Goal: Transaction & Acquisition: Subscribe to service/newsletter

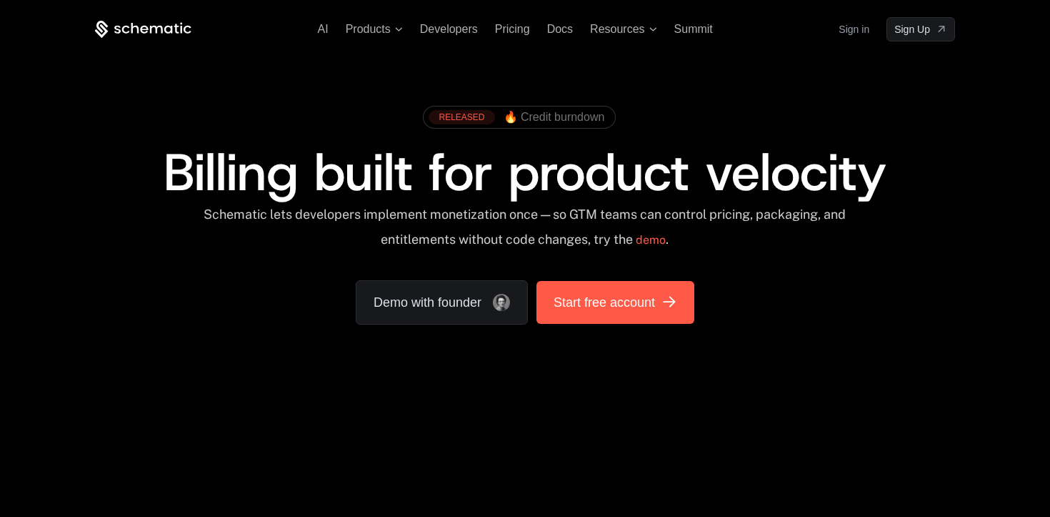
click at [590, 304] on span "Start free account" at bounding box center [604, 302] width 101 height 20
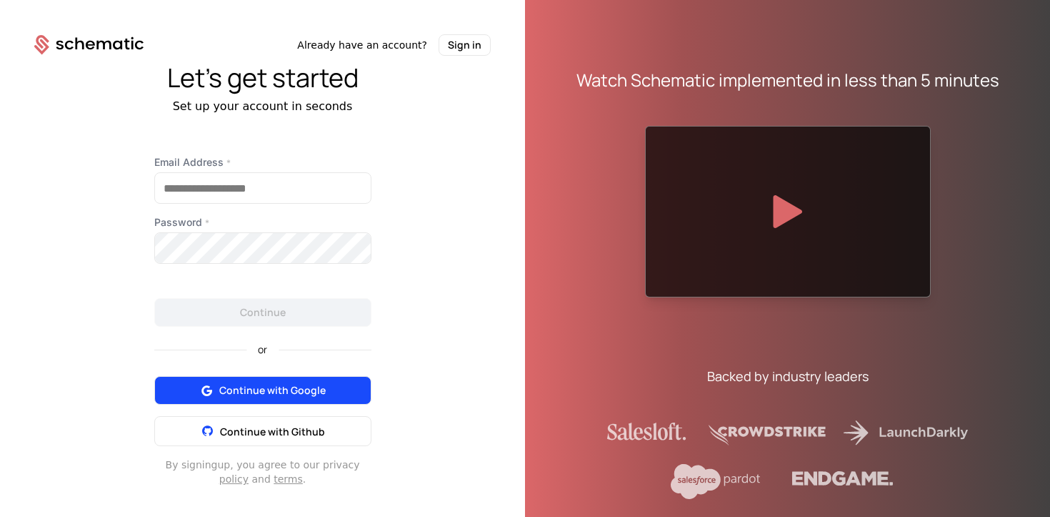
click at [282, 390] on span "Continue with Google" at bounding box center [272, 390] width 106 height 14
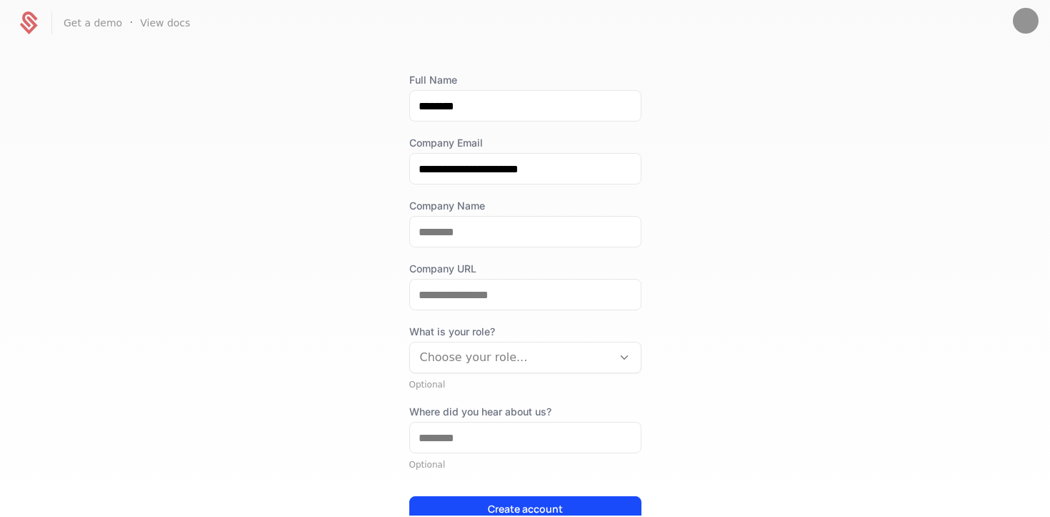
scroll to position [74, 0]
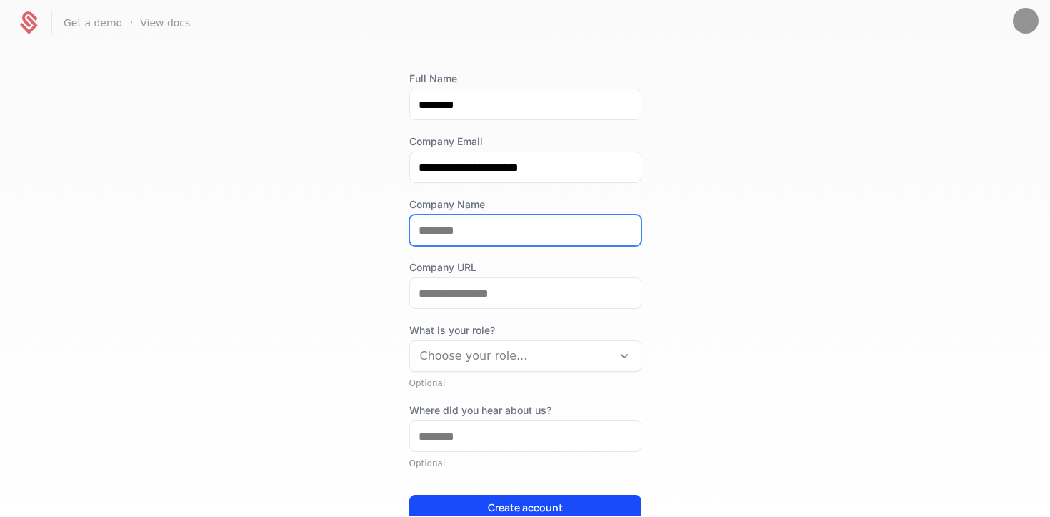
click at [453, 234] on input "Company Name" at bounding box center [525, 230] width 231 height 30
type input "*"
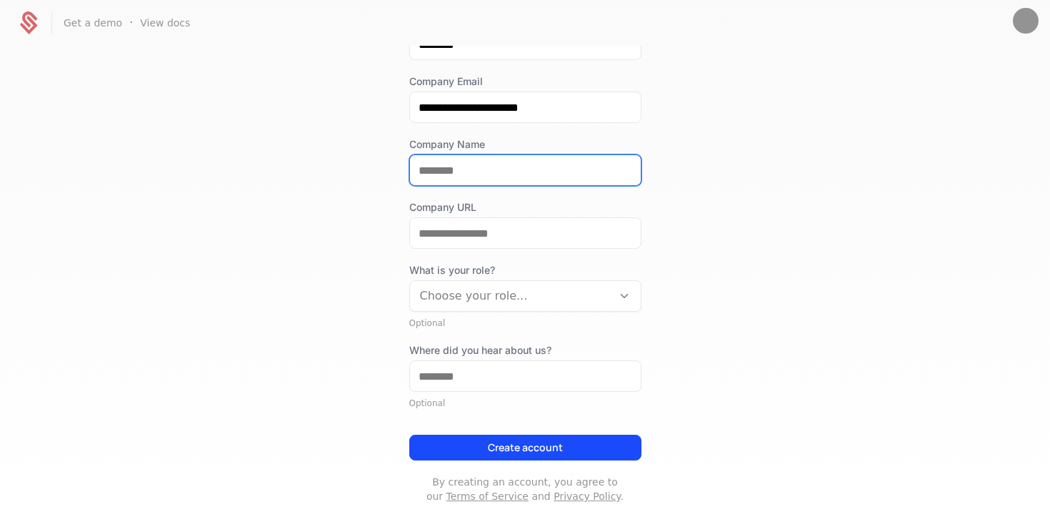
scroll to position [142, 0]
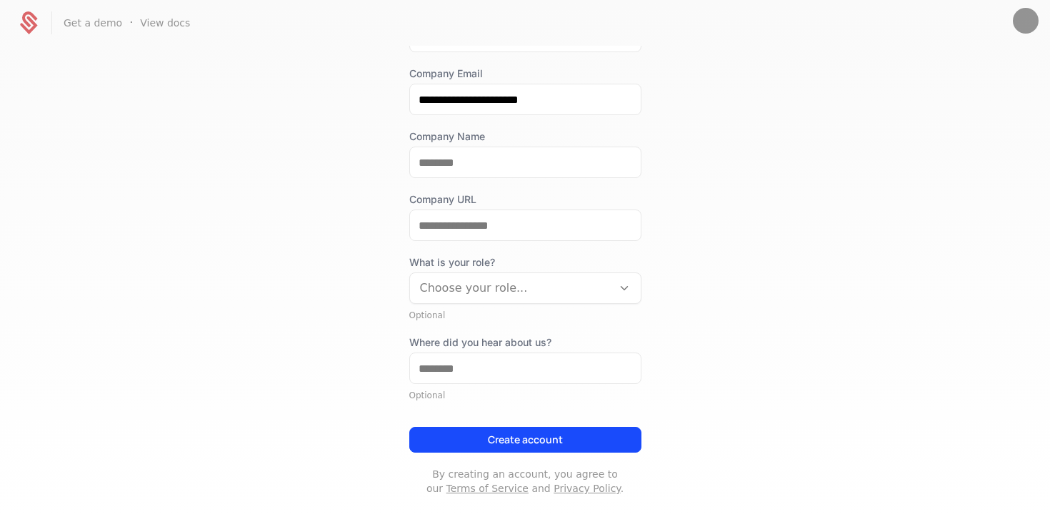
click at [505, 297] on div "What is your role? Choose your role..." at bounding box center [525, 279] width 232 height 49
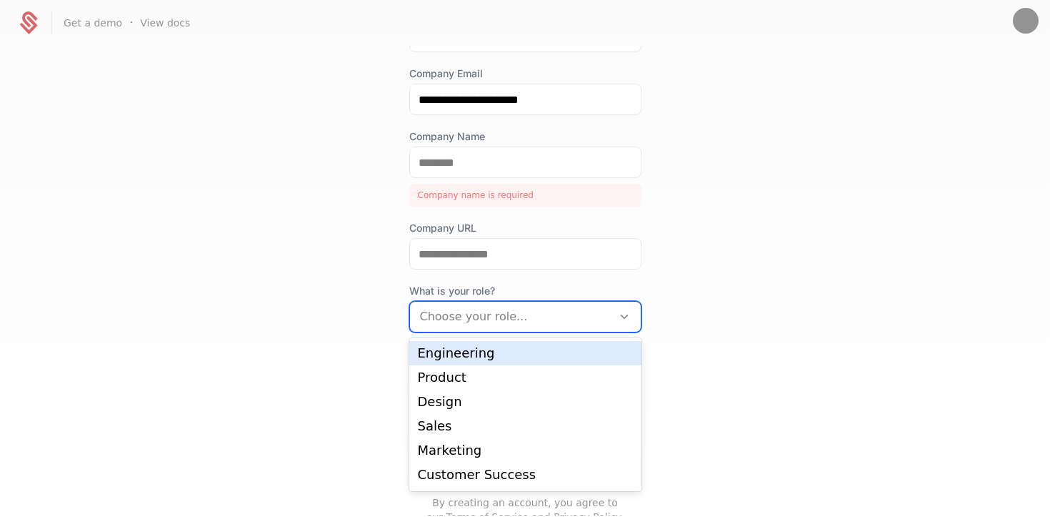
click at [457, 357] on div "Engineering" at bounding box center [525, 353] width 215 height 13
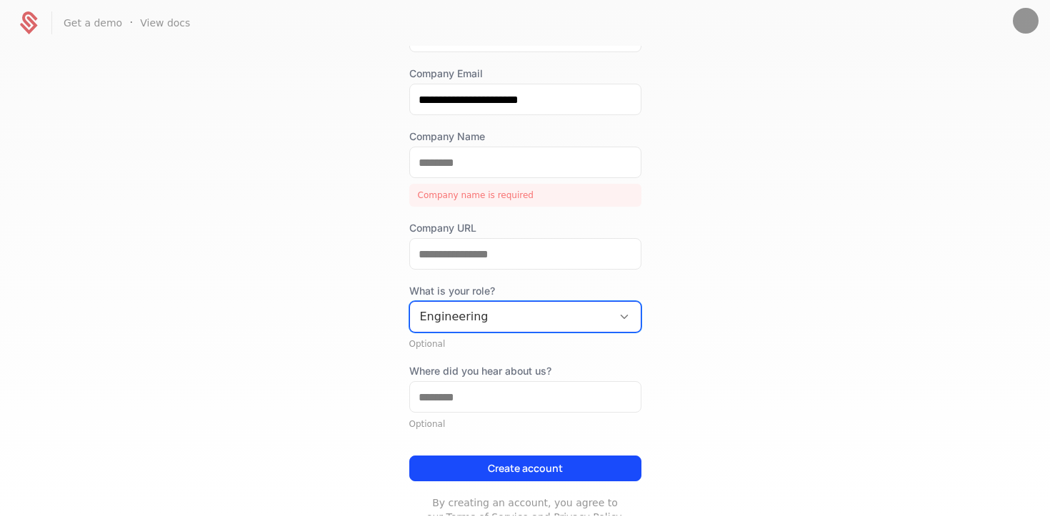
scroll to position [103, 0]
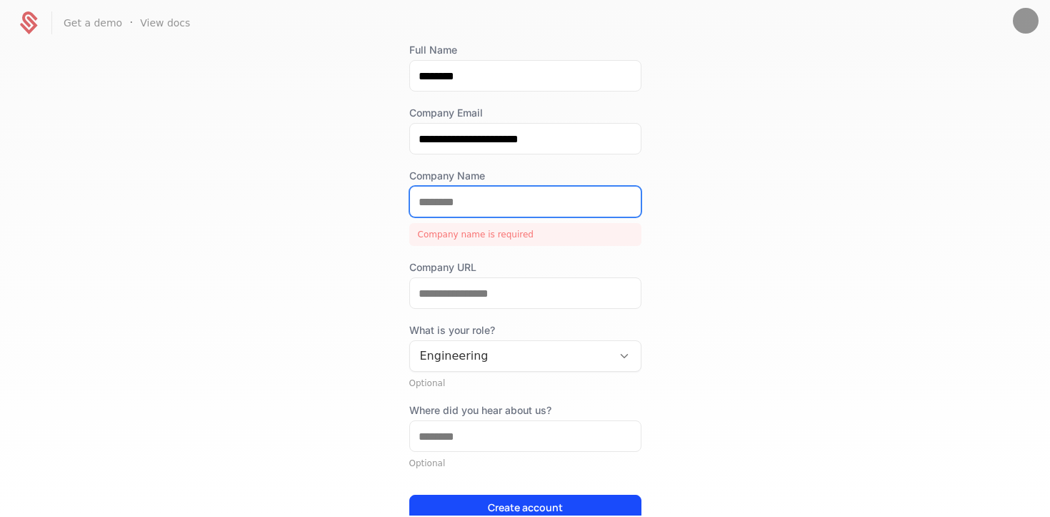
click at [456, 205] on input "Company Name" at bounding box center [525, 202] width 231 height 30
type input "*******"
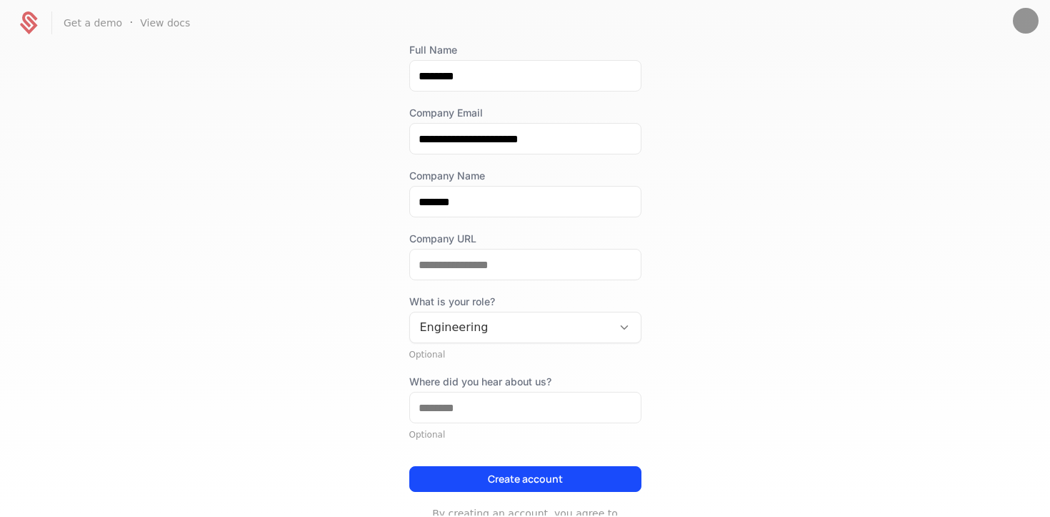
click at [459, 280] on div "**********" at bounding box center [525, 289] width 232 height 492
click at [454, 268] on input "Company URL" at bounding box center [525, 264] width 231 height 30
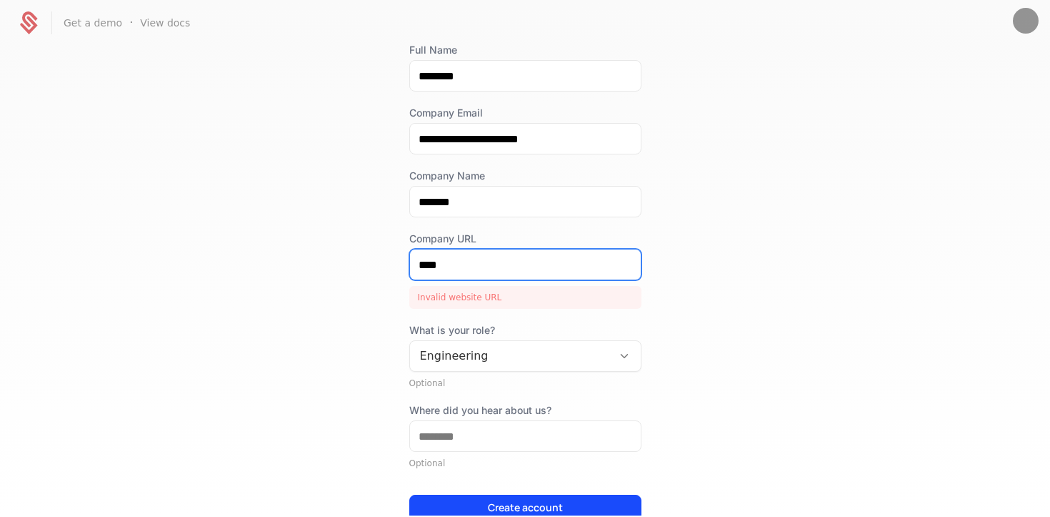
click at [444, 268] on input "****" at bounding box center [525, 264] width 231 height 30
paste input "**********"
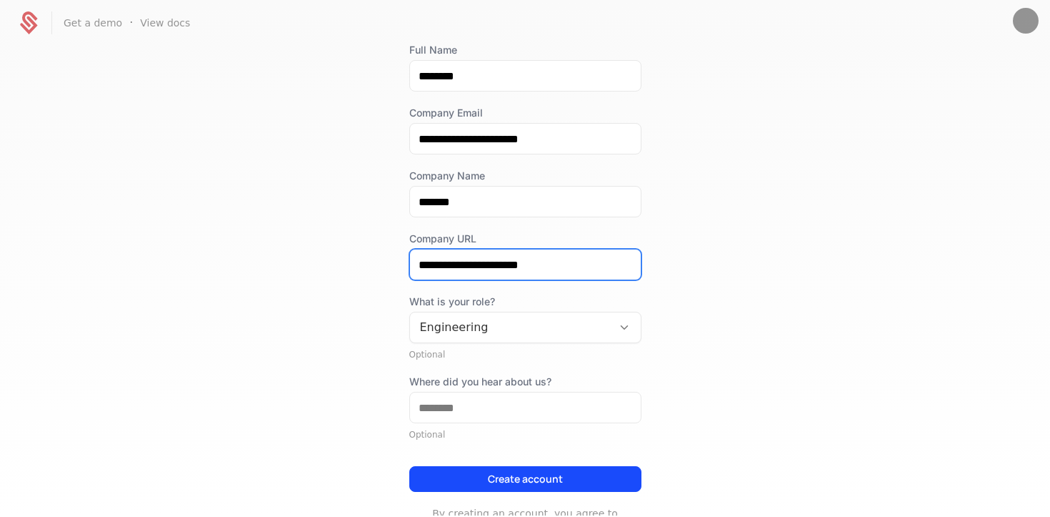
type input "**********"
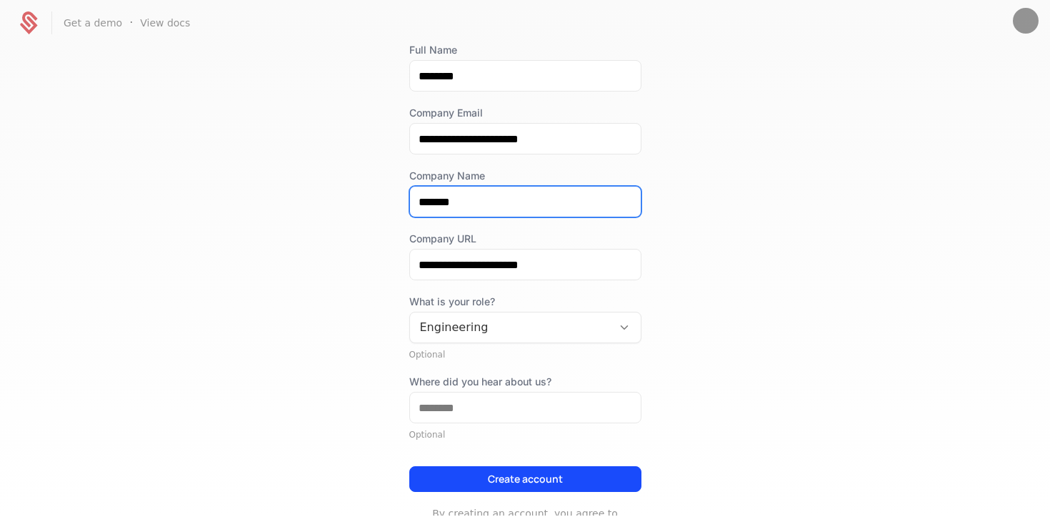
click at [455, 193] on input "*******" at bounding box center [525, 202] width 231 height 30
click at [436, 204] on input "*******" at bounding box center [525, 202] width 231 height 30
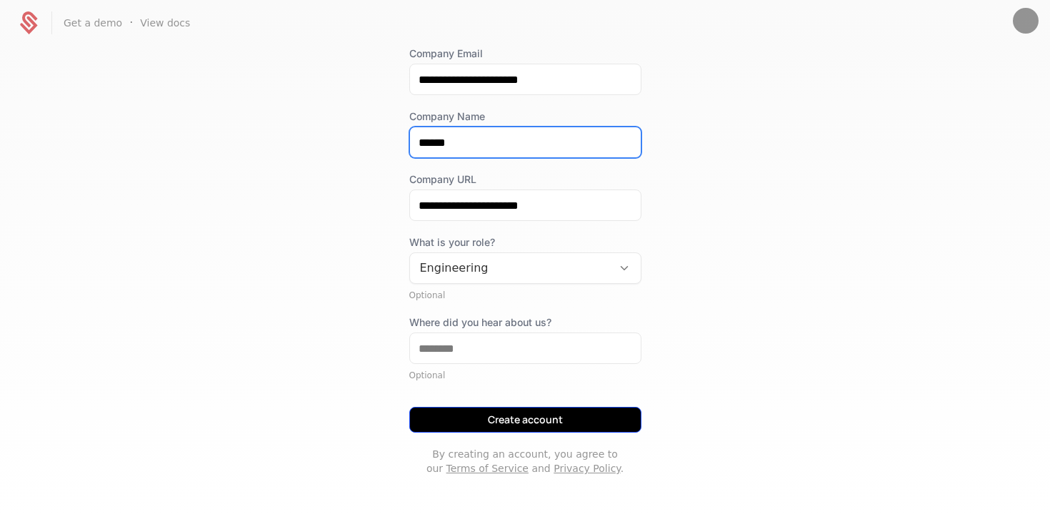
type input "******"
click at [523, 421] on button "Create account" at bounding box center [525, 420] width 232 height 26
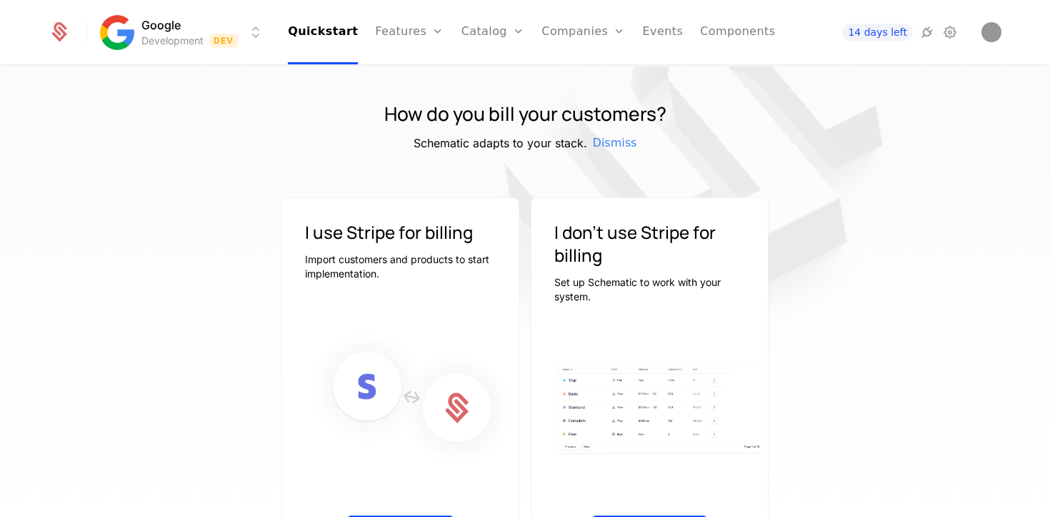
scroll to position [19, 0]
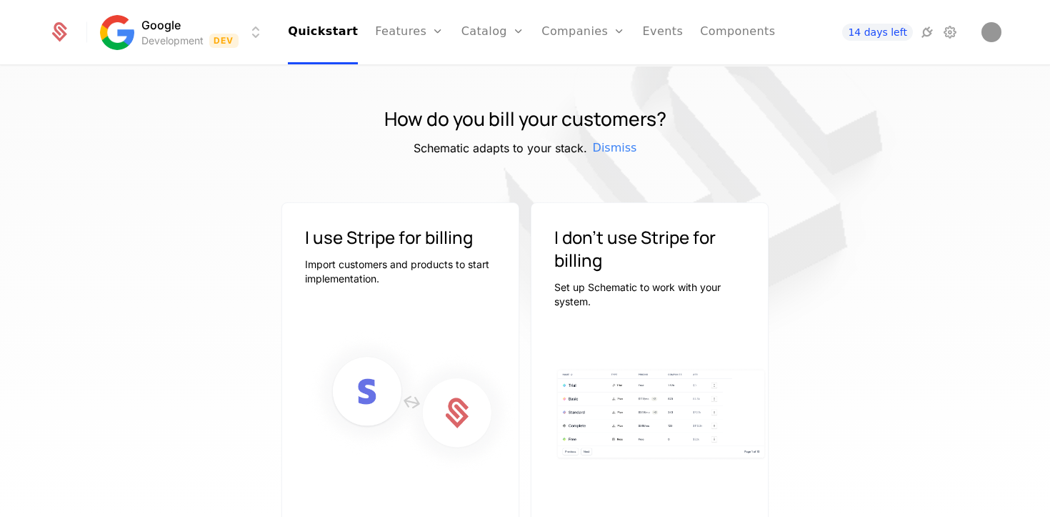
click at [167, 25] on html "Google Development Dev Quickstart Features Features Flags Catalog Plans Add Ons…" at bounding box center [525, 258] width 1050 height 517
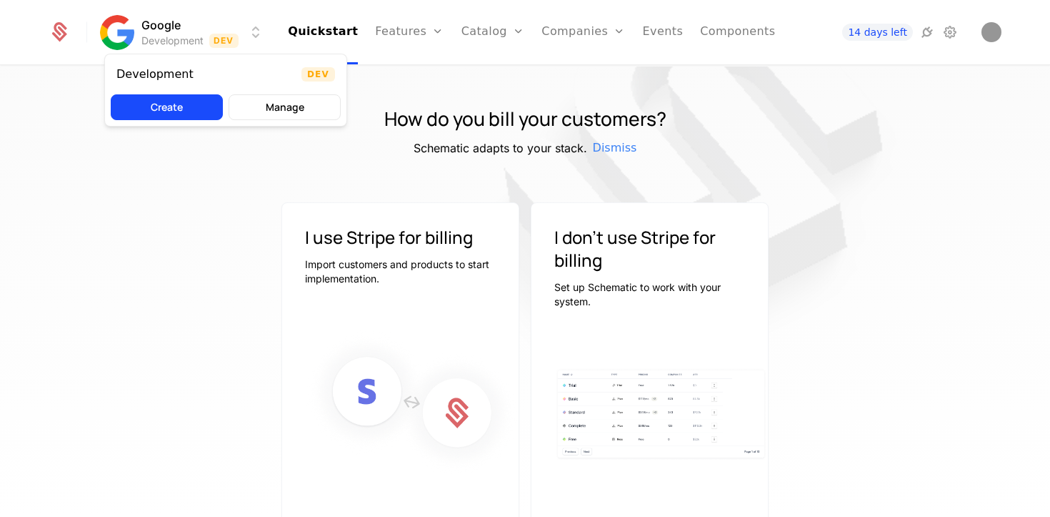
click at [202, 167] on html "Google Development Dev Quickstart Features Features Flags Catalog Plans Add Ons…" at bounding box center [525, 258] width 1050 height 517
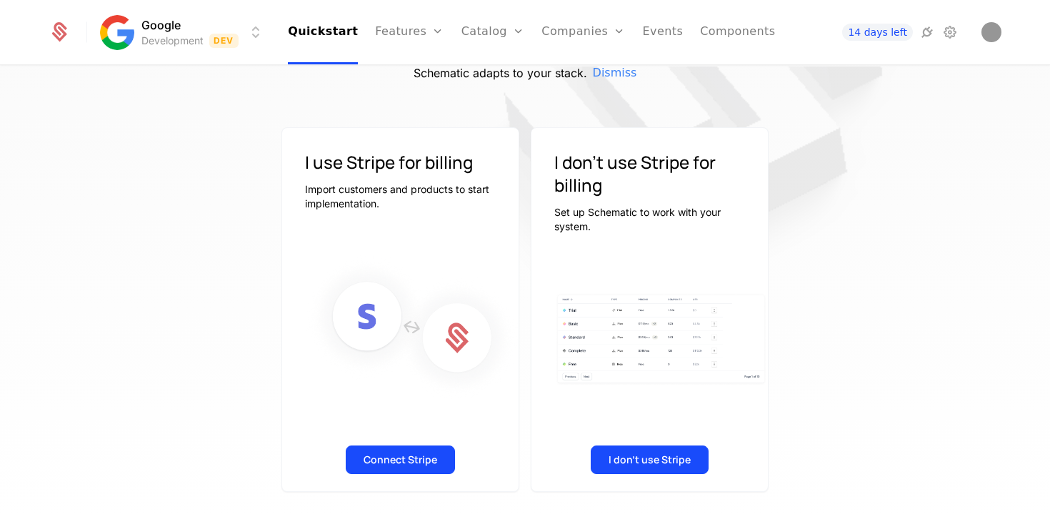
scroll to position [0, 0]
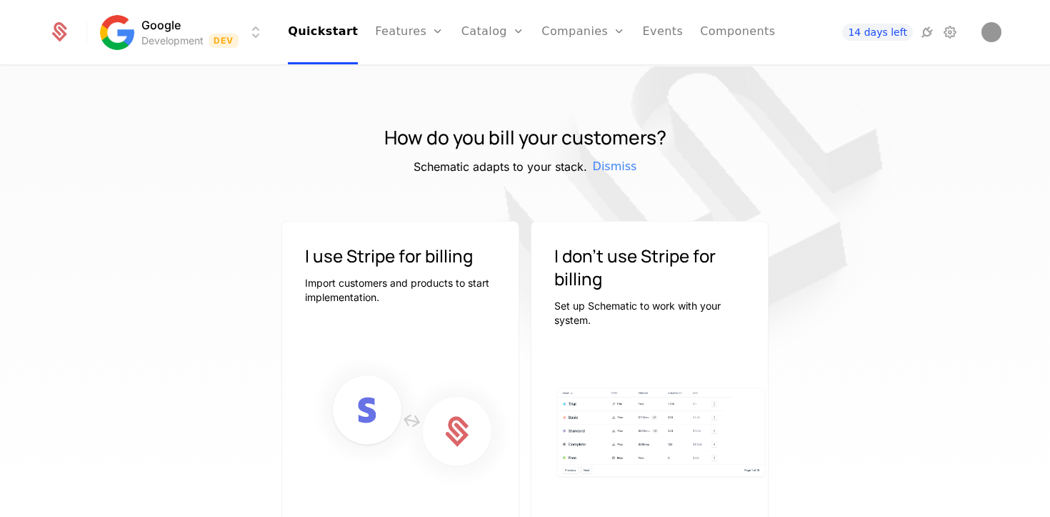
click at [1010, 31] on div "Google Development Dev Quickstart Features Features Flags Catalog Plans Add Ons…" at bounding box center [525, 32] width 988 height 64
click at [1001, 31] on img "Open user button" at bounding box center [992, 32] width 20 height 20
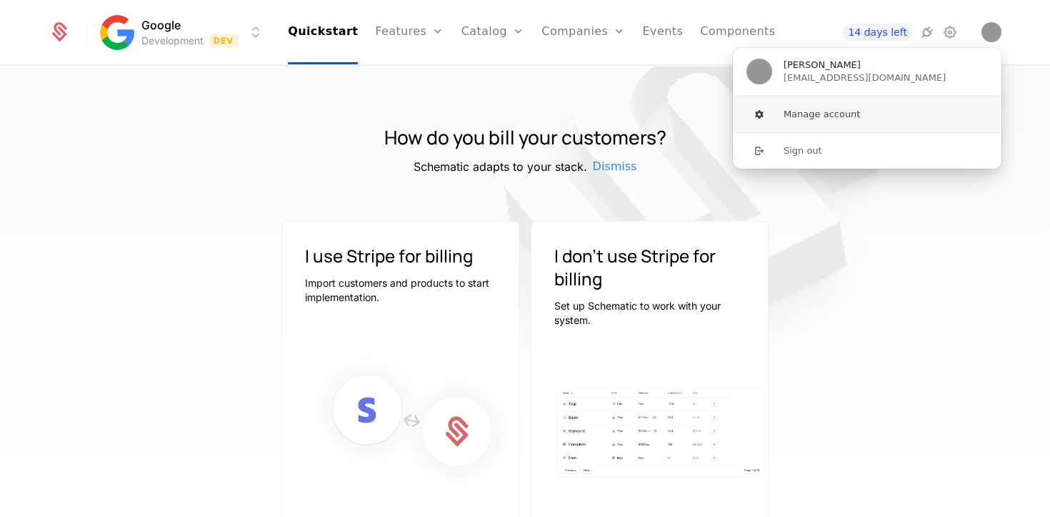
click at [848, 111] on button "Manage account" at bounding box center [867, 114] width 270 height 36
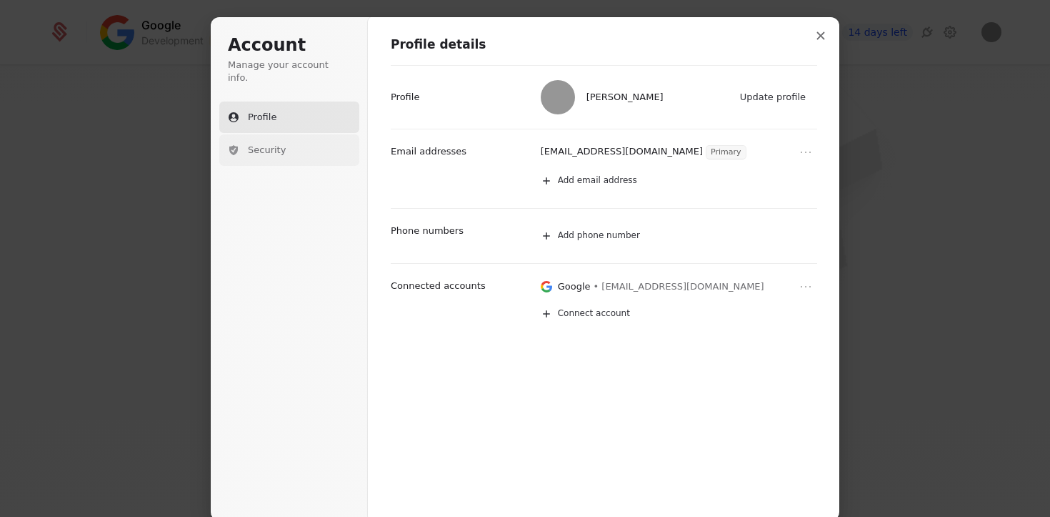
click at [277, 144] on span "Security" at bounding box center [267, 150] width 38 height 13
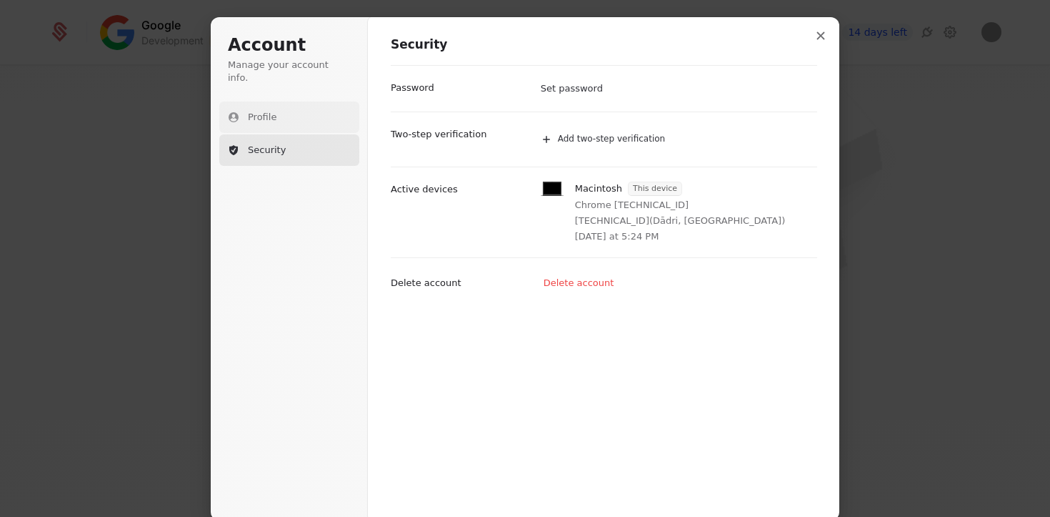
click at [271, 111] on span "Profile" at bounding box center [262, 117] width 29 height 13
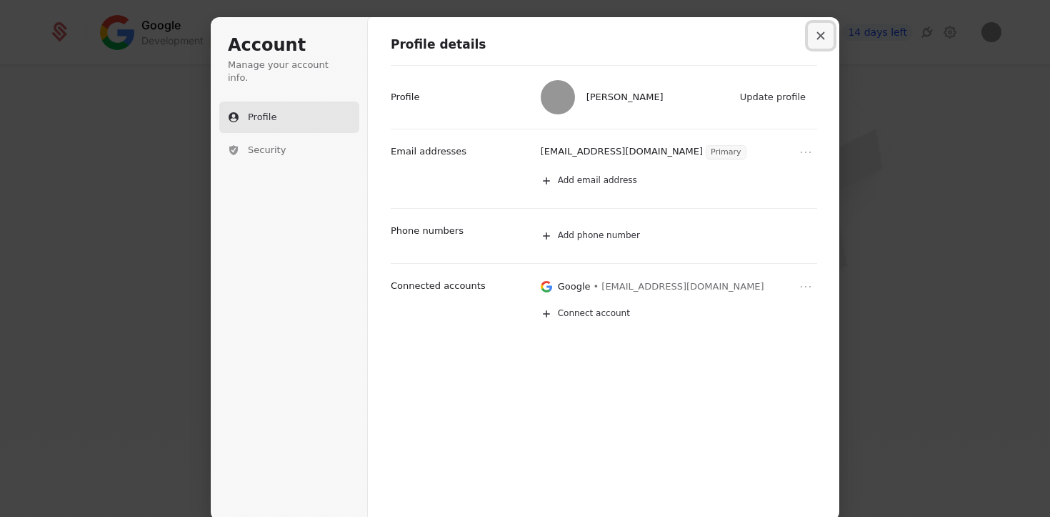
click at [823, 37] on icon "Close modal" at bounding box center [822, 36] width 8 height 8
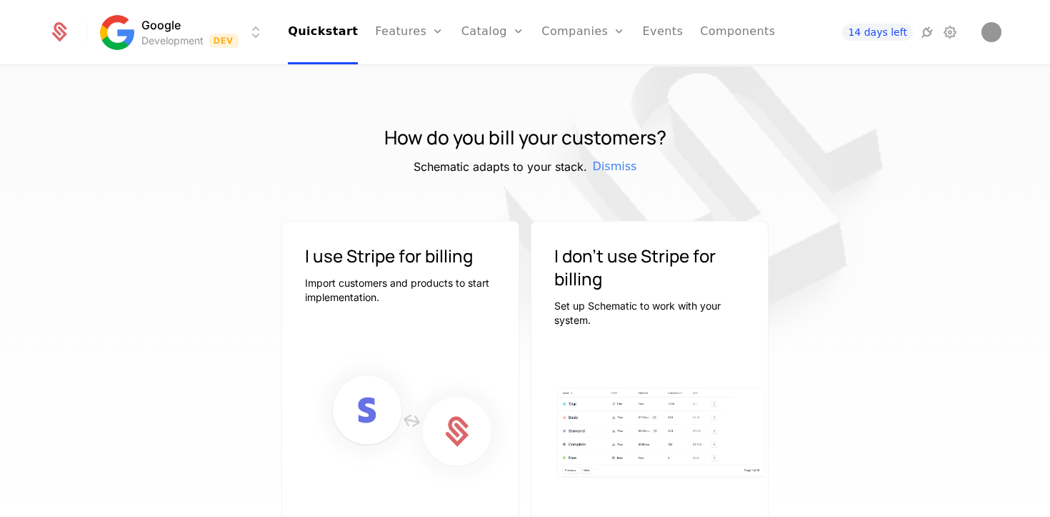
click at [120, 20] on html "Google Development Dev Quickstart Features Features Flags Catalog Plans Add Ons…" at bounding box center [525, 258] width 1050 height 517
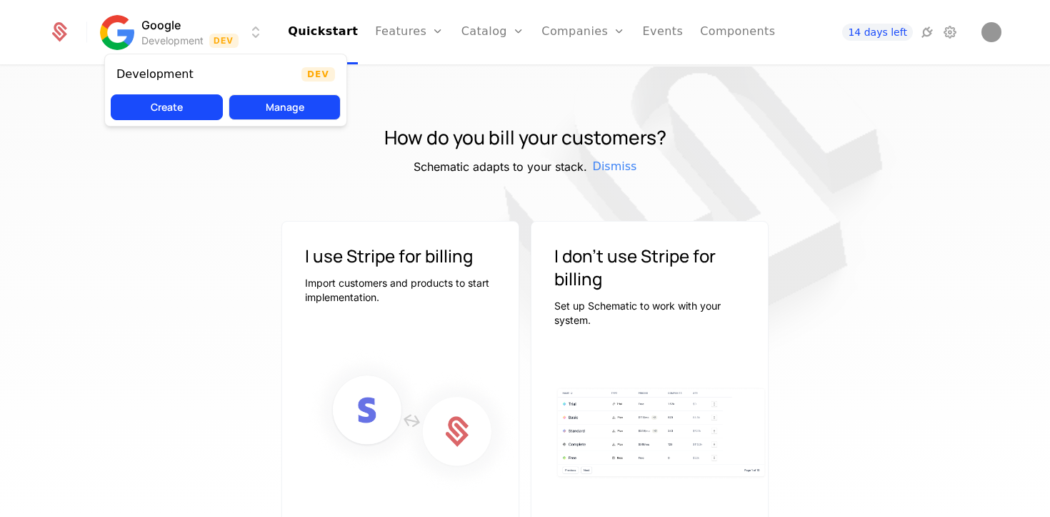
click at [250, 106] on button "Manage" at bounding box center [285, 107] width 112 height 26
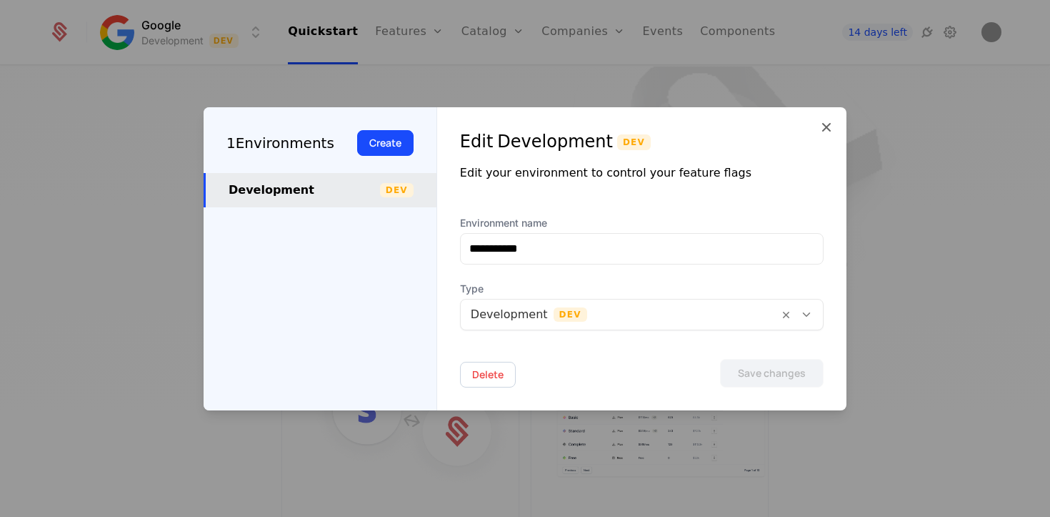
click at [321, 169] on div "1 Environments Create" at bounding box center [320, 140] width 233 height 66
click at [344, 207] on div "1 Environments Create Development Dev" at bounding box center [321, 258] width 234 height 303
click at [362, 140] on button "Create" at bounding box center [385, 143] width 56 height 26
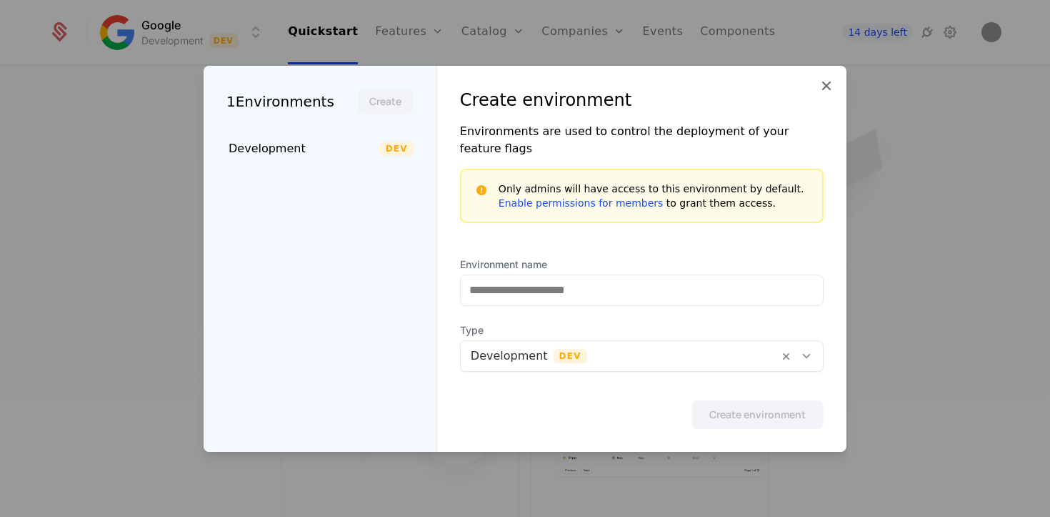
click at [813, 98] on div "Create environment" at bounding box center [642, 100] width 364 height 23
click at [819, 94] on icon at bounding box center [826, 85] width 17 height 17
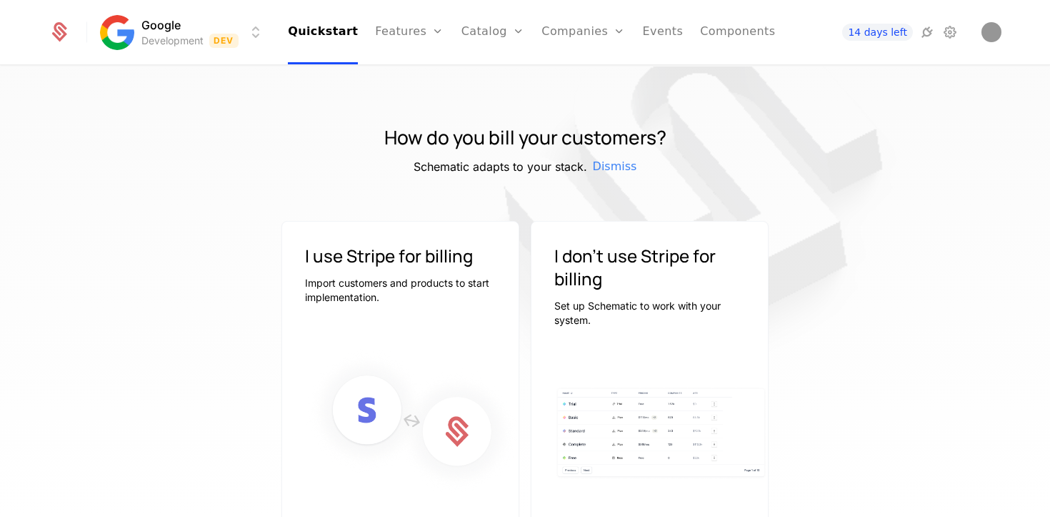
scroll to position [94, 0]
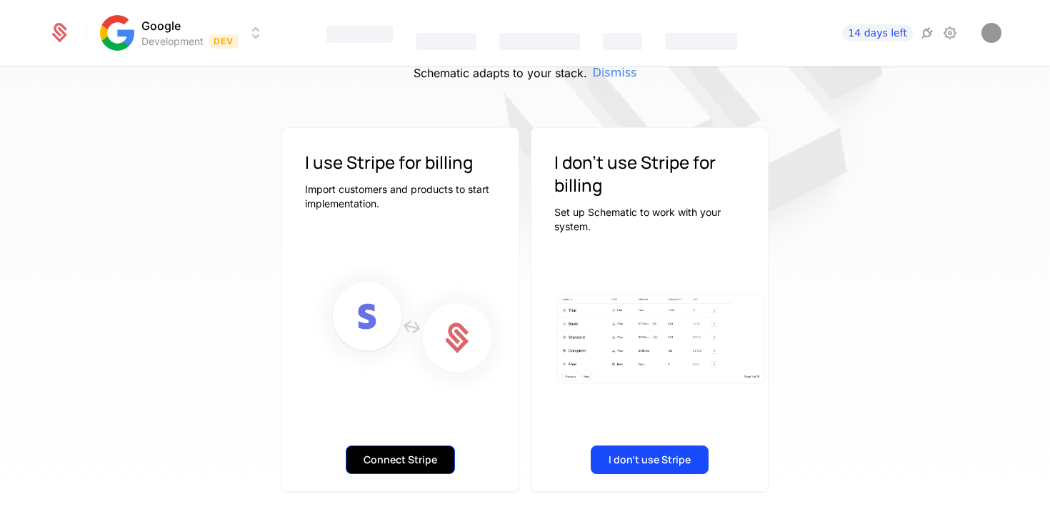
click at [394, 452] on button "Connect Stripe" at bounding box center [400, 459] width 109 height 29
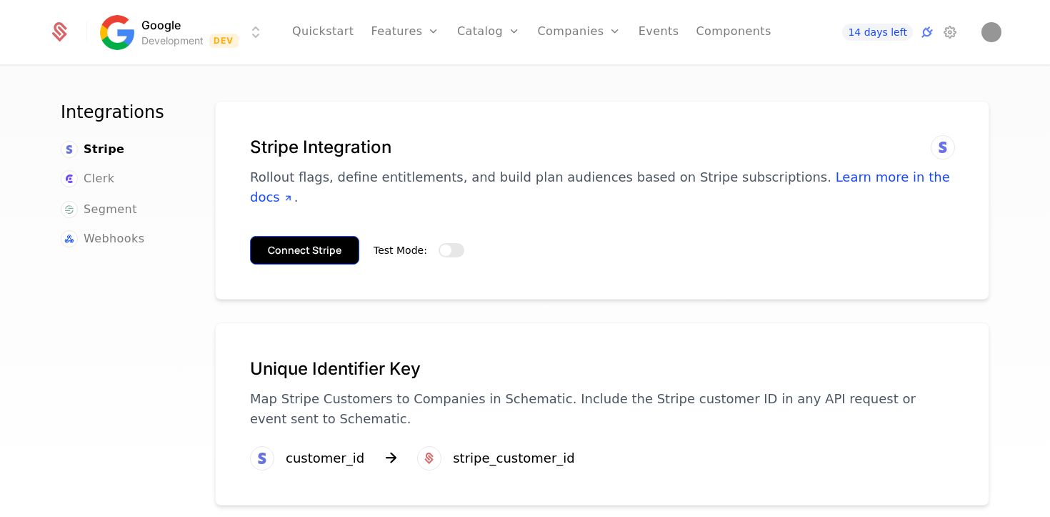
click at [305, 236] on button "Connect Stripe" at bounding box center [304, 250] width 109 height 29
click at [452, 236] on div "Test Mode:" at bounding box center [419, 250] width 91 height 29
click at [449, 243] on button "Test Mode:" at bounding box center [452, 250] width 26 height 14
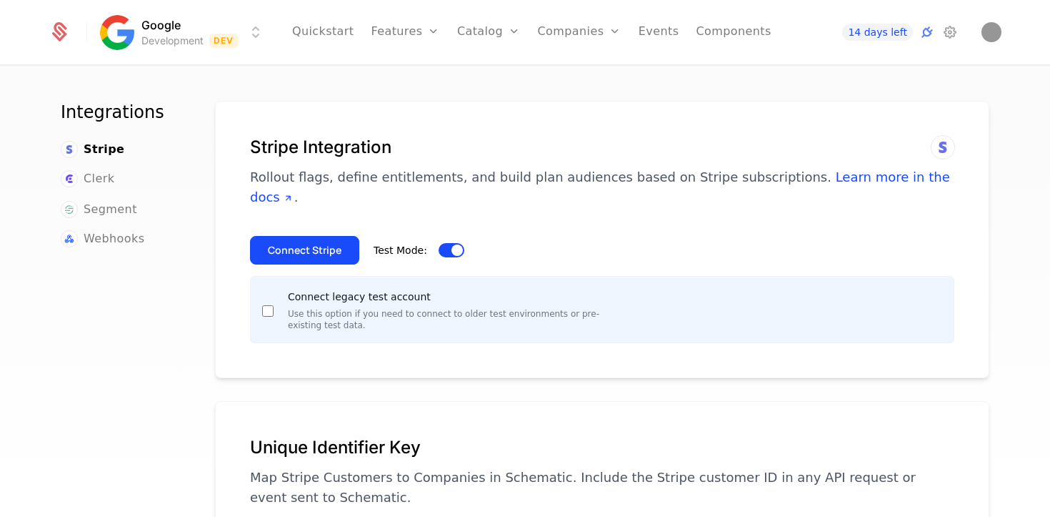
click at [427, 308] on p "Use this option if you need to connect to older test environments or pre-existi…" at bounding box center [448, 319] width 320 height 23
click at [289, 239] on button "Connect Stripe" at bounding box center [304, 250] width 109 height 29
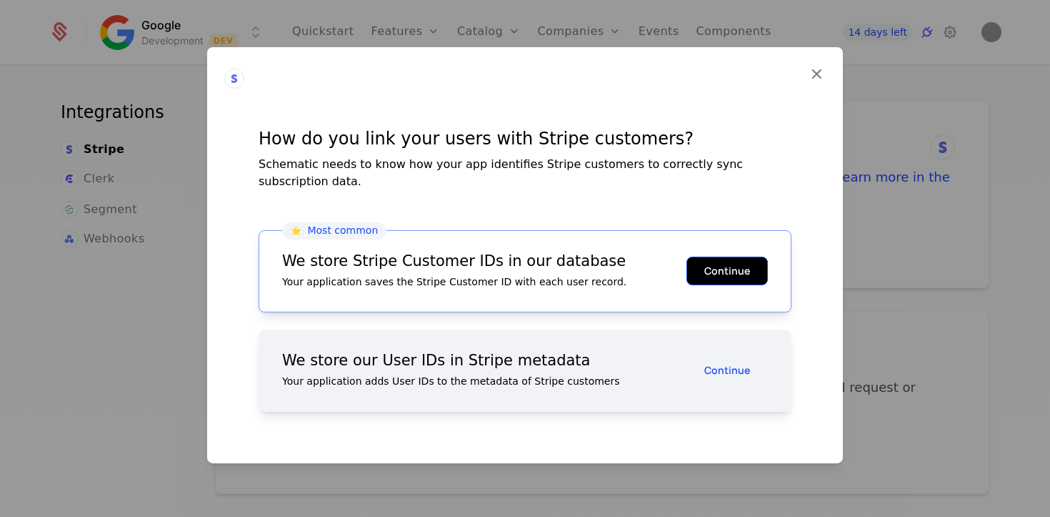
click at [757, 257] on button "Continue" at bounding box center [727, 271] width 81 height 29
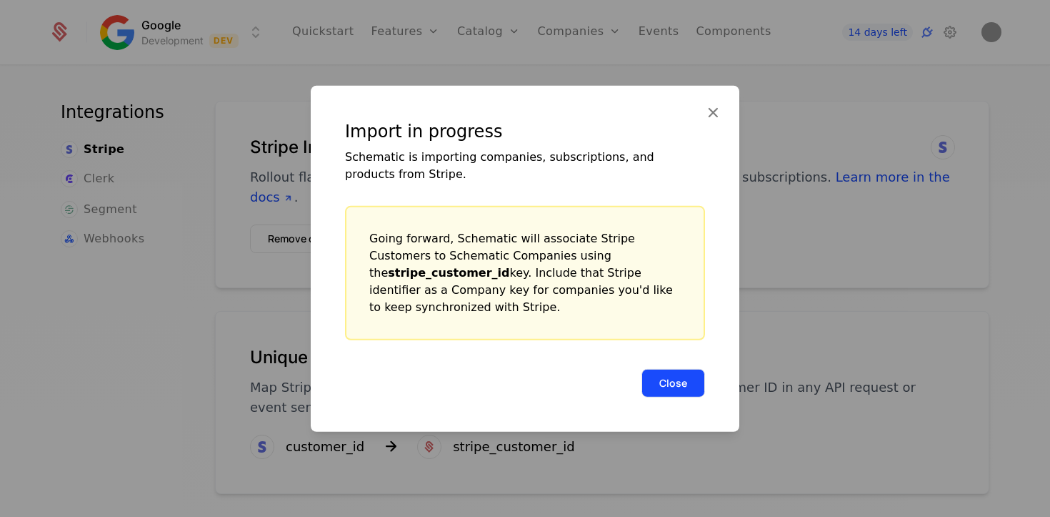
click at [672, 374] on button "Close" at bounding box center [674, 382] width 64 height 29
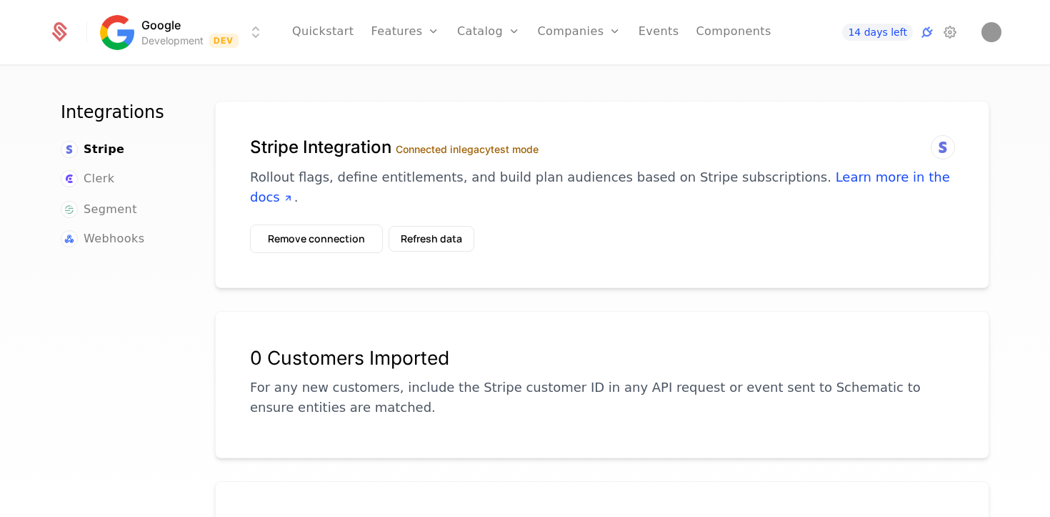
click at [457, 226] on button "Refresh data" at bounding box center [432, 239] width 86 height 26
click at [319, 224] on button "Remove connection" at bounding box center [316, 238] width 133 height 29
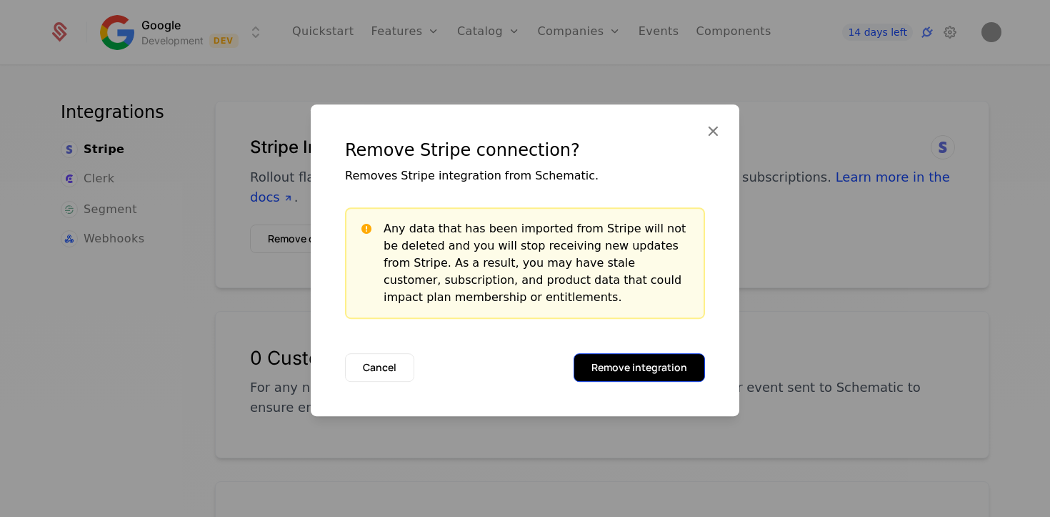
click at [634, 357] on button "Remove integration" at bounding box center [639, 367] width 131 height 29
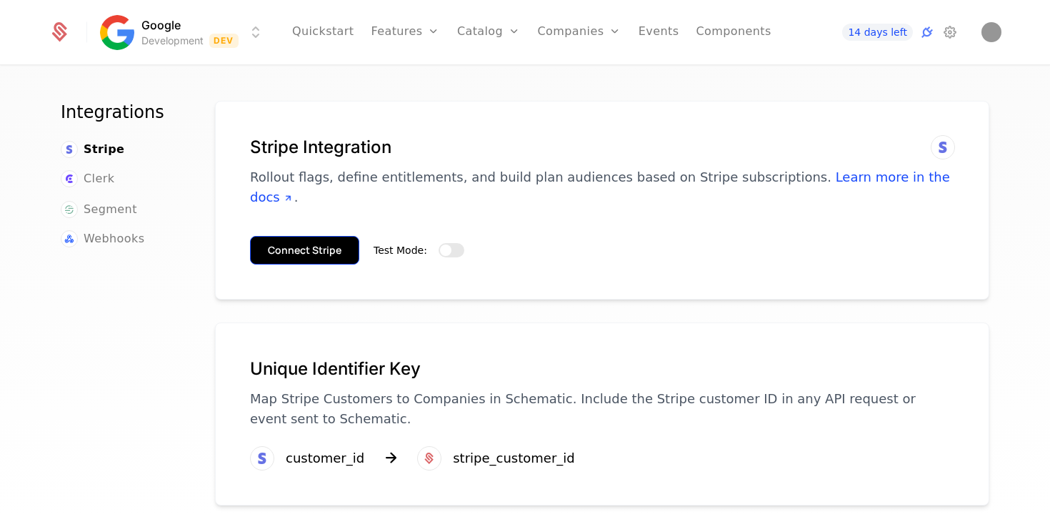
click at [308, 237] on button "Connect Stripe" at bounding box center [304, 250] width 109 height 29
click at [447, 244] on span "button" at bounding box center [445, 249] width 11 height 11
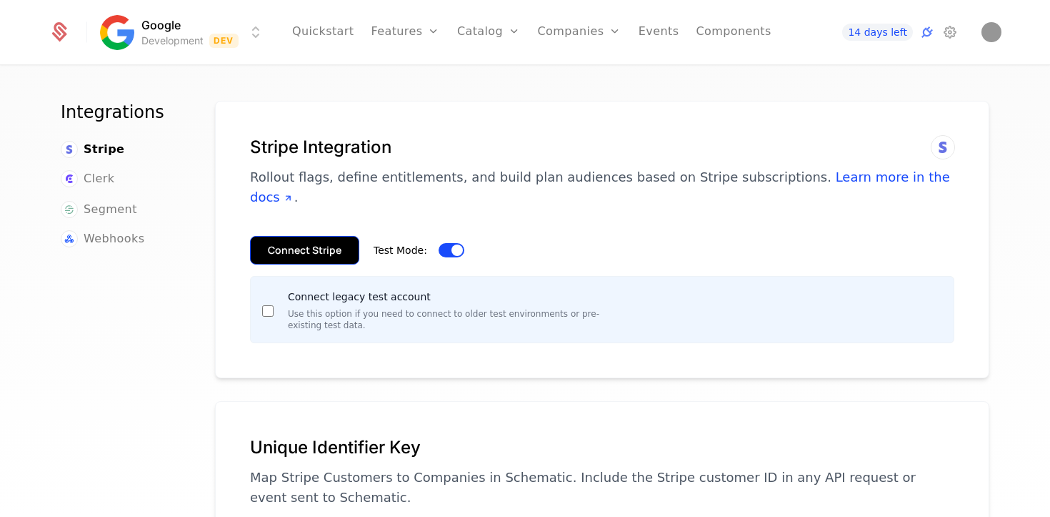
click at [318, 237] on button "Connect Stripe" at bounding box center [304, 250] width 109 height 29
